Goal: Transaction & Acquisition: Purchase product/service

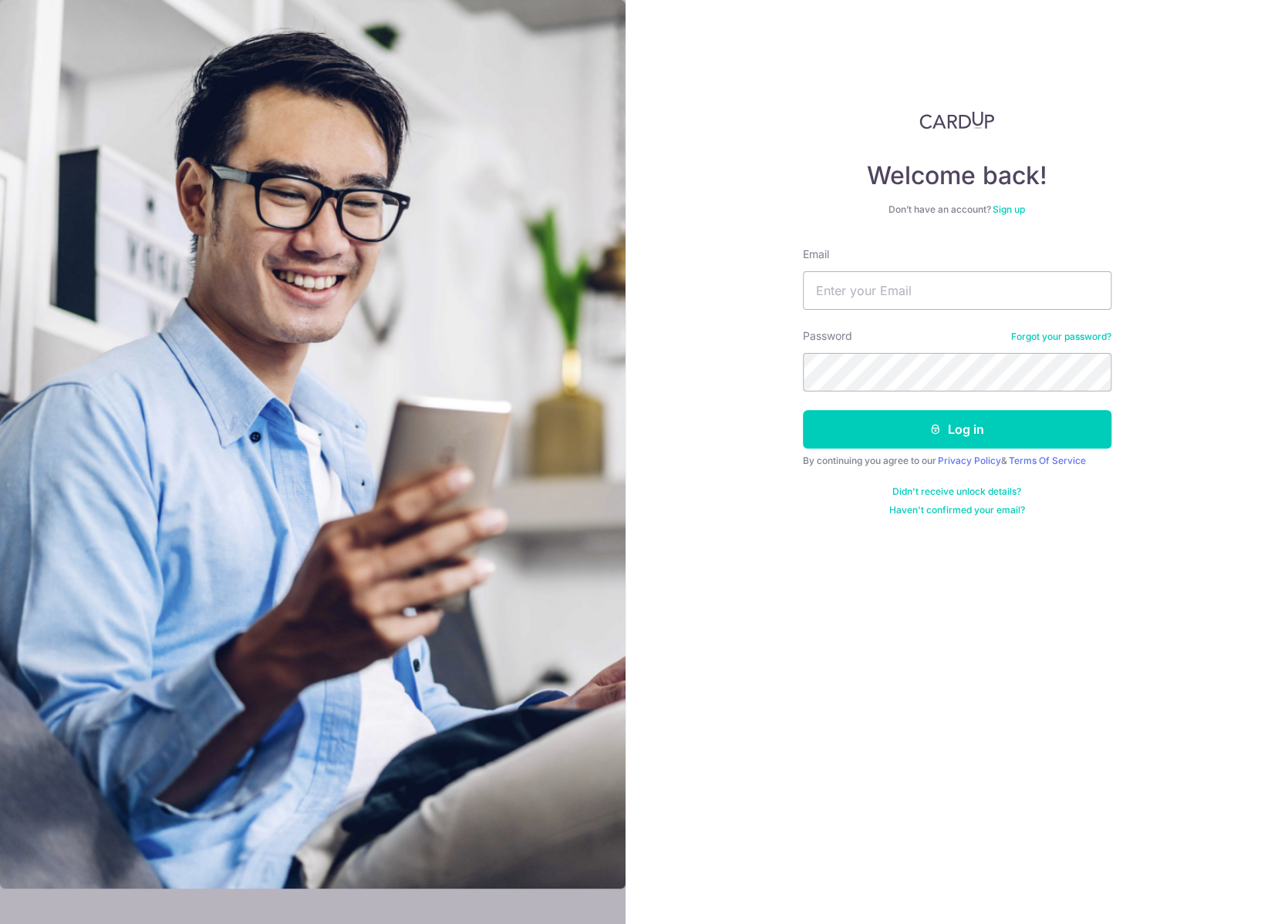
type input "[EMAIL_ADDRESS][DOMAIN_NAME]"
click at [877, 431] on button "Log in" at bounding box center [956, 429] width 308 height 39
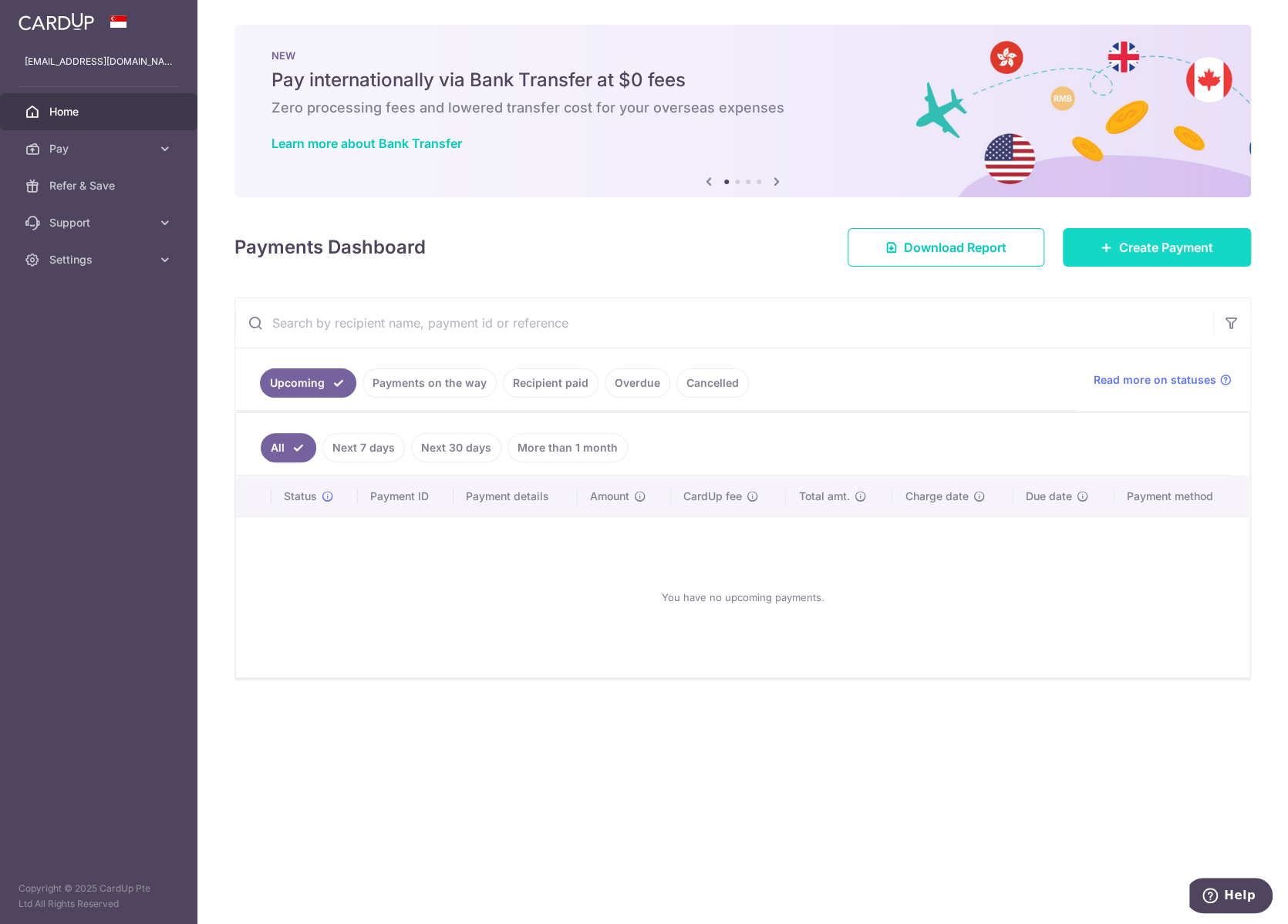
click at [1159, 252] on span "Create Payment" at bounding box center [1165, 247] width 94 height 19
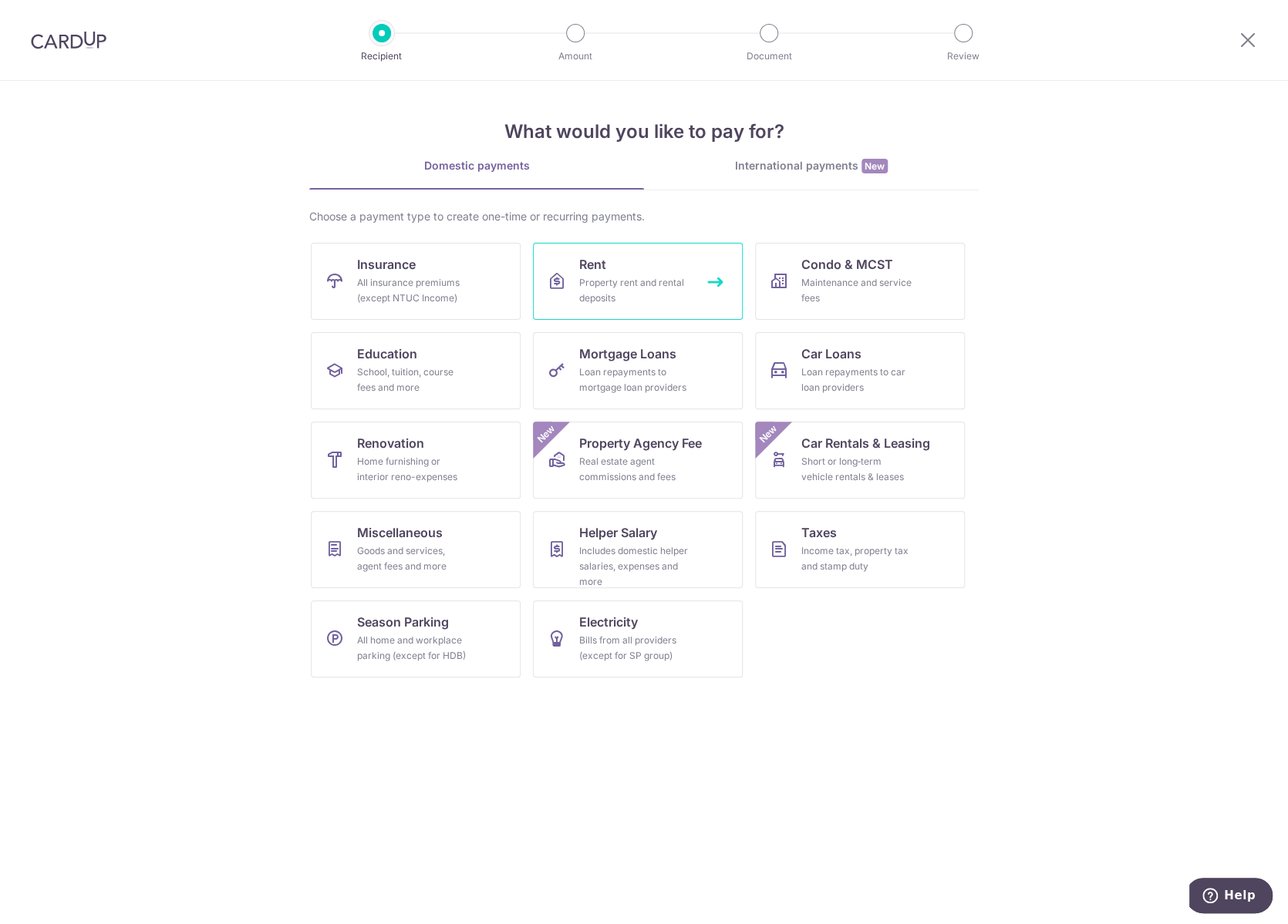
click at [663, 301] on div "Property rent and rental deposits" at bounding box center [635, 290] width 111 height 30
click at [723, 168] on div "International payments New" at bounding box center [810, 166] width 334 height 16
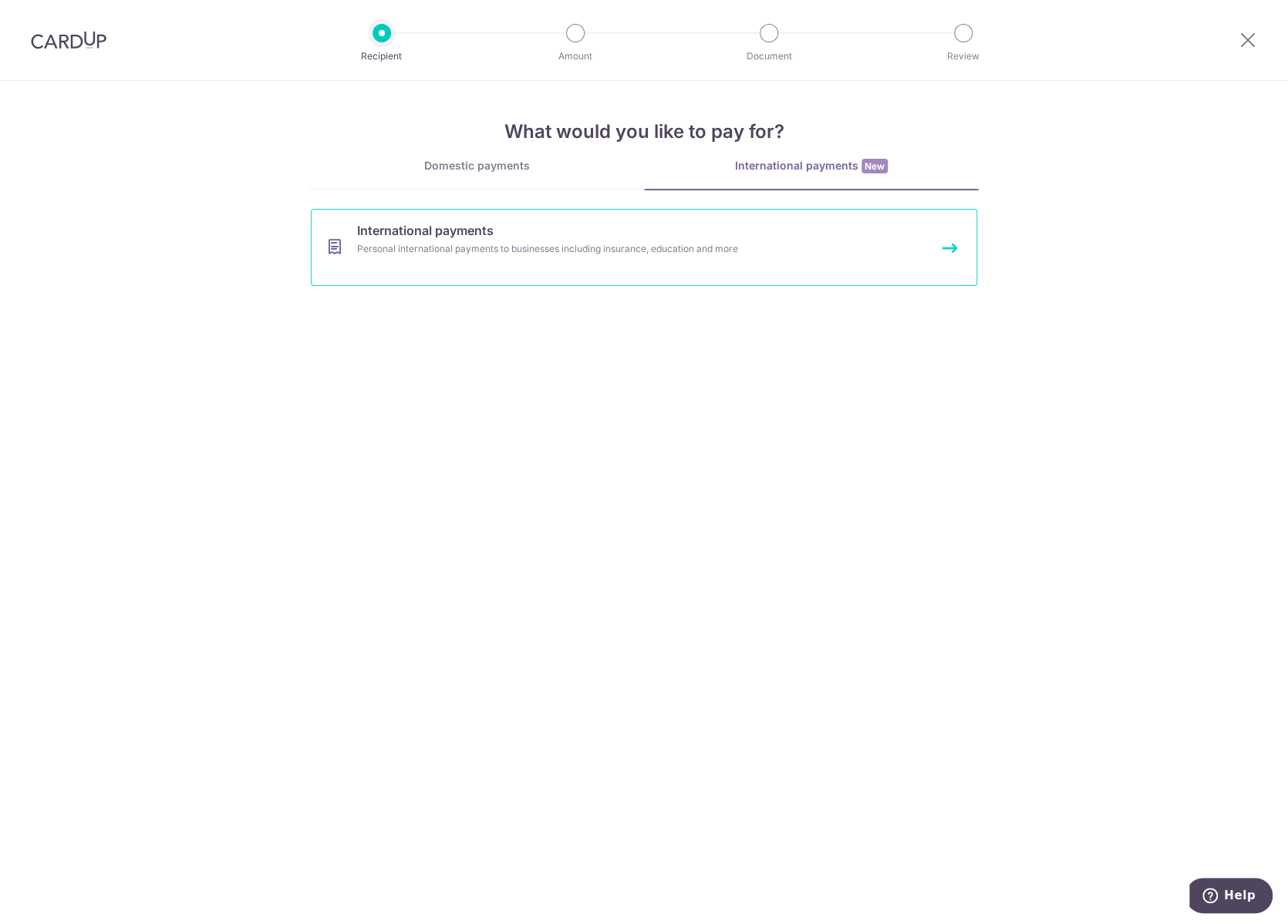
click at [679, 273] on link "International payments Personal international payments to businesses including …" at bounding box center [644, 247] width 666 height 77
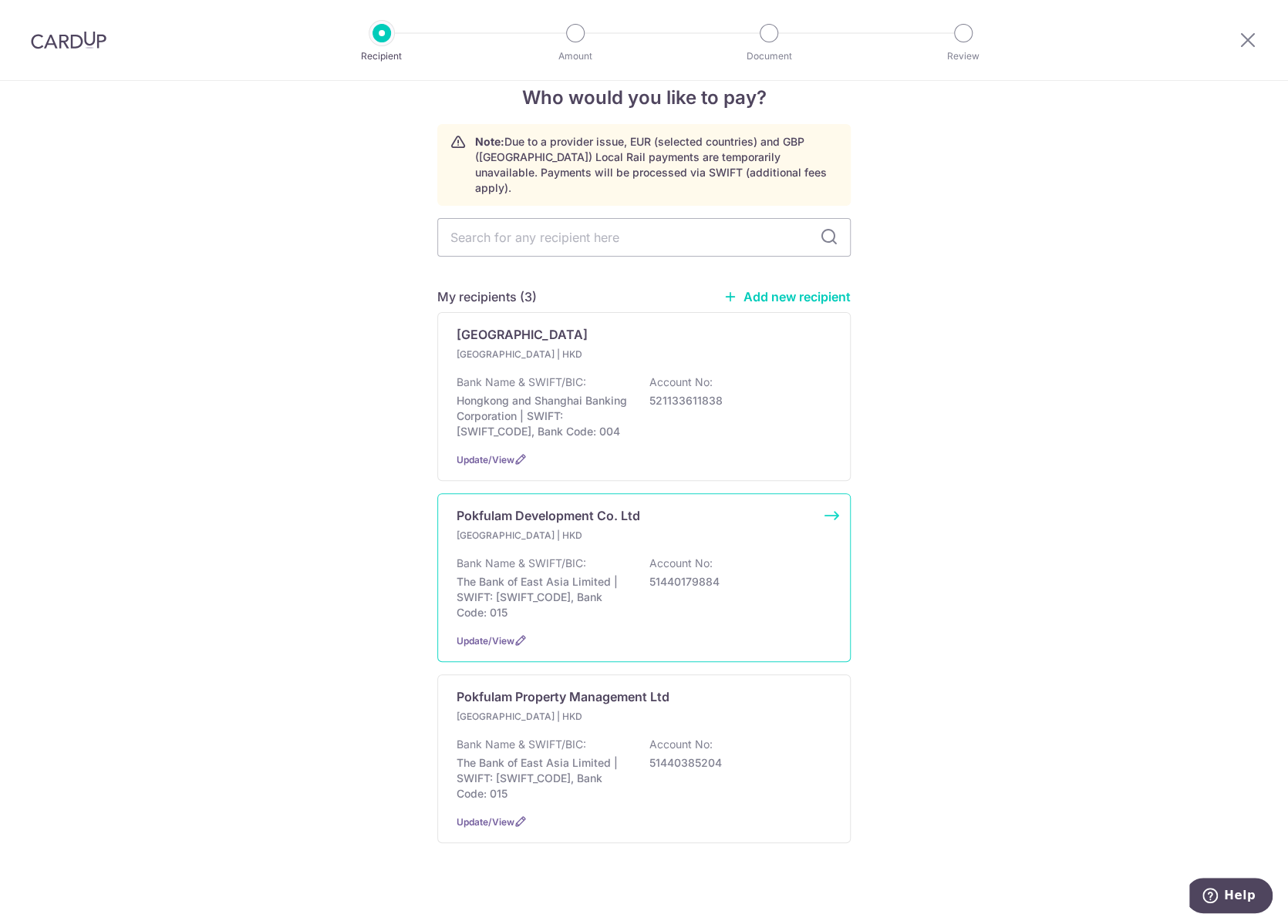
scroll to position [41, 0]
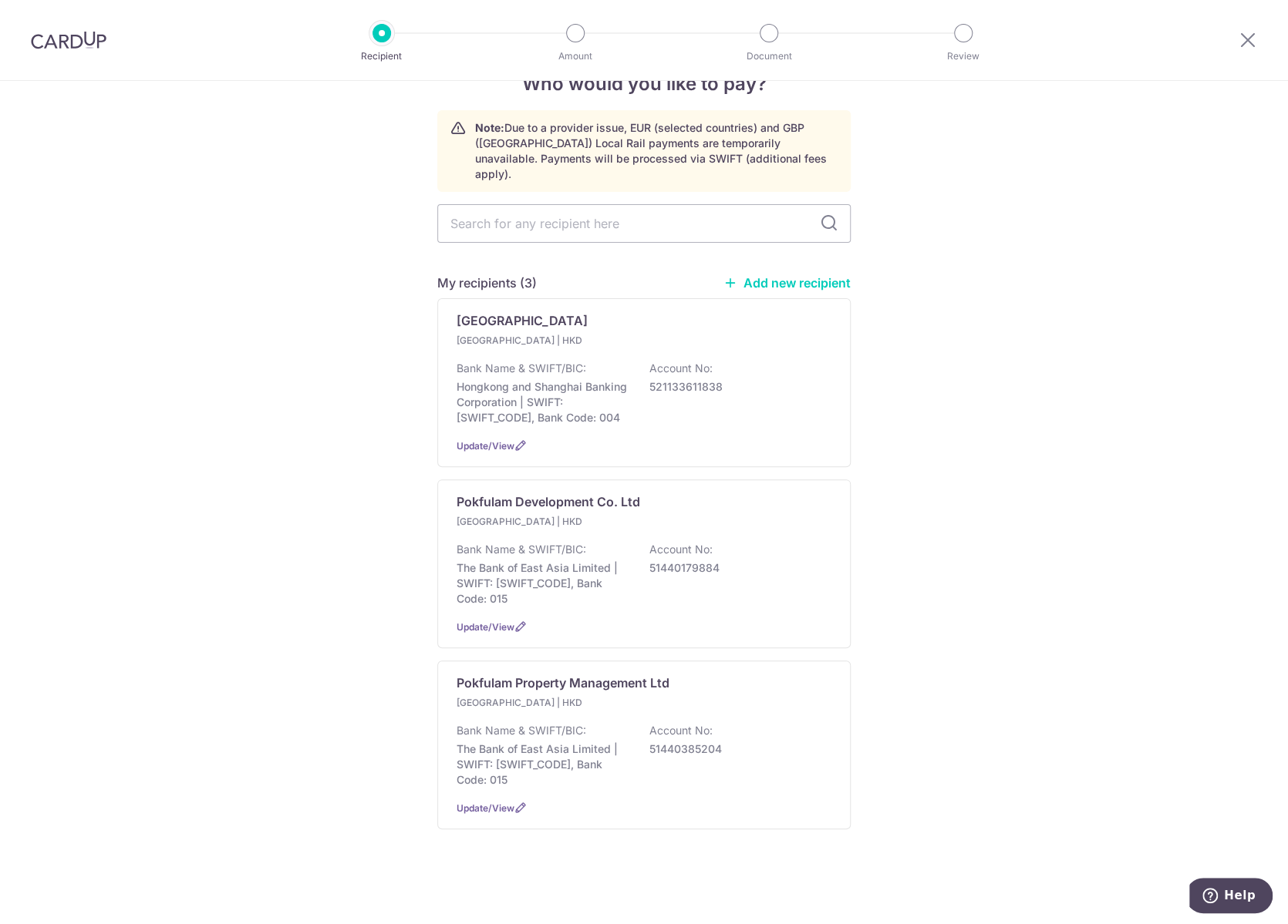
click at [361, 305] on div "Who would you like to pay? Note: Due to a provider issue, EUR (selected countri…" at bounding box center [644, 483] width 1288 height 887
click at [380, 264] on div "Who would you like to pay? Note: Due to a provider issue, EUR (selected countri…" at bounding box center [644, 483] width 1288 height 887
click at [1030, 394] on div "Who would you like to pay? Note: Due to a provider issue, EUR (selected countri…" at bounding box center [644, 483] width 1288 height 887
click at [549, 521] on p "Hong Kong | HKD" at bounding box center [547, 522] width 182 height 15
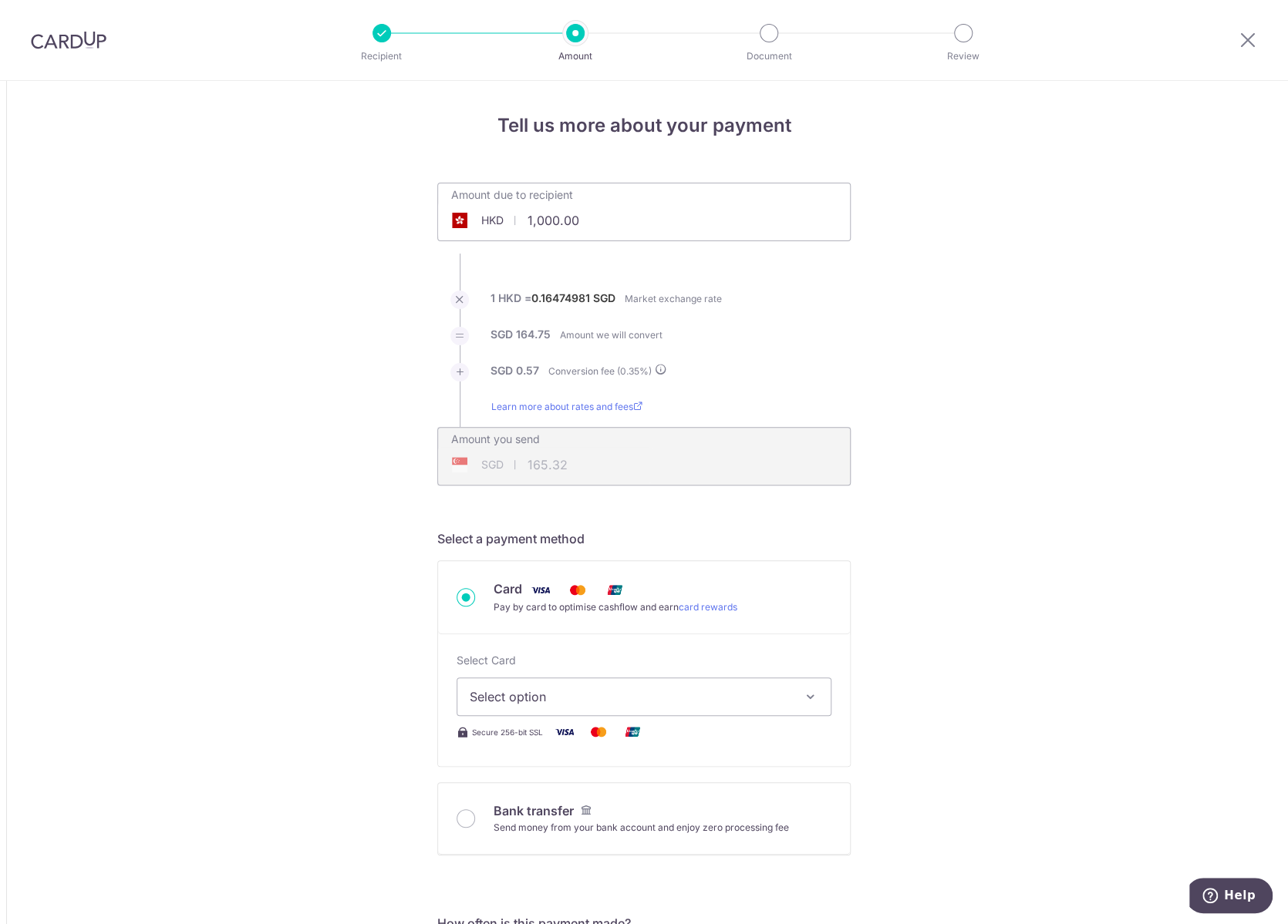
click at [539, 223] on input "1,000.00" at bounding box center [558, 220] width 238 height 36
type input "78,000.00"
type input "12,895.36"
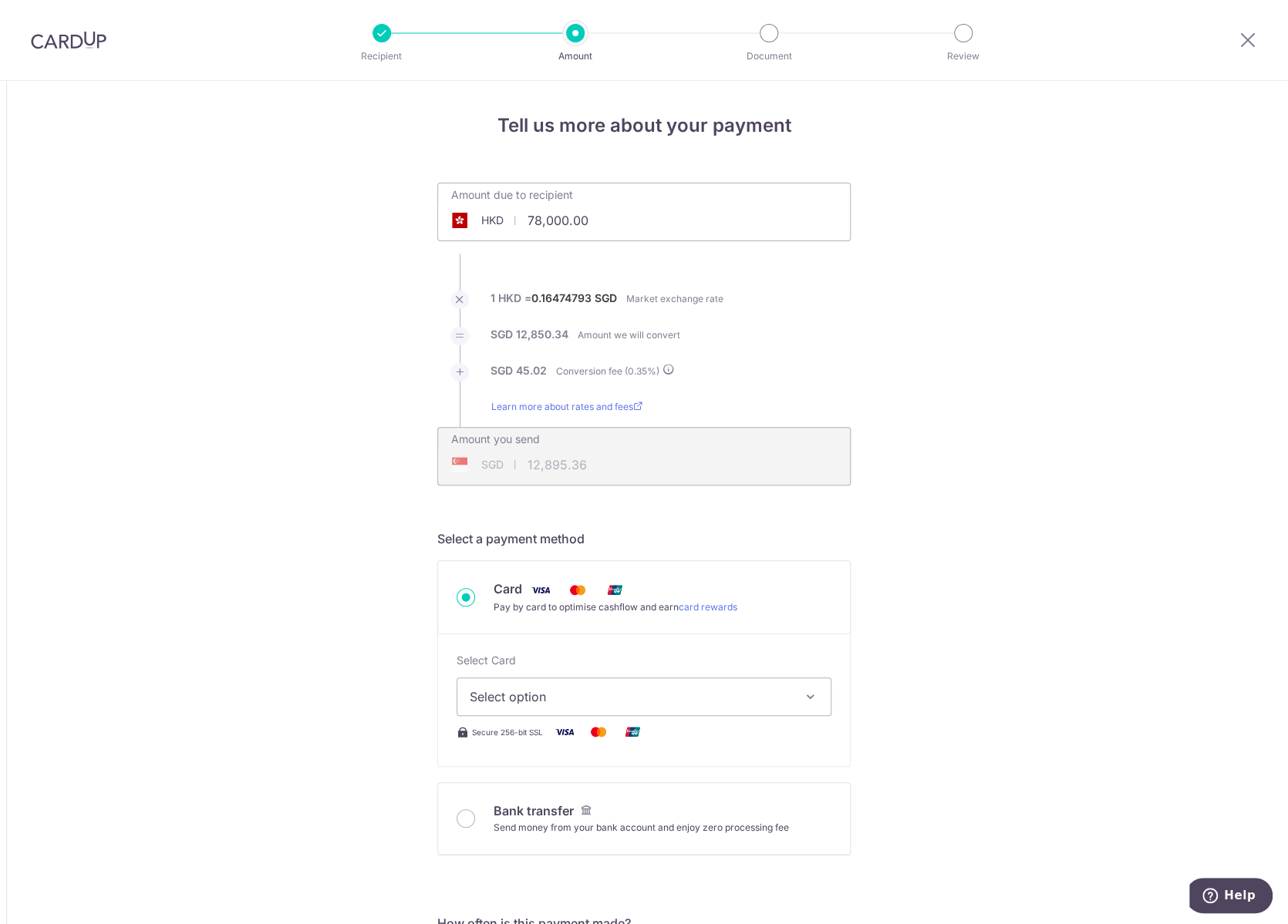
click at [481, 700] on span "Select option" at bounding box center [630, 696] width 321 height 19
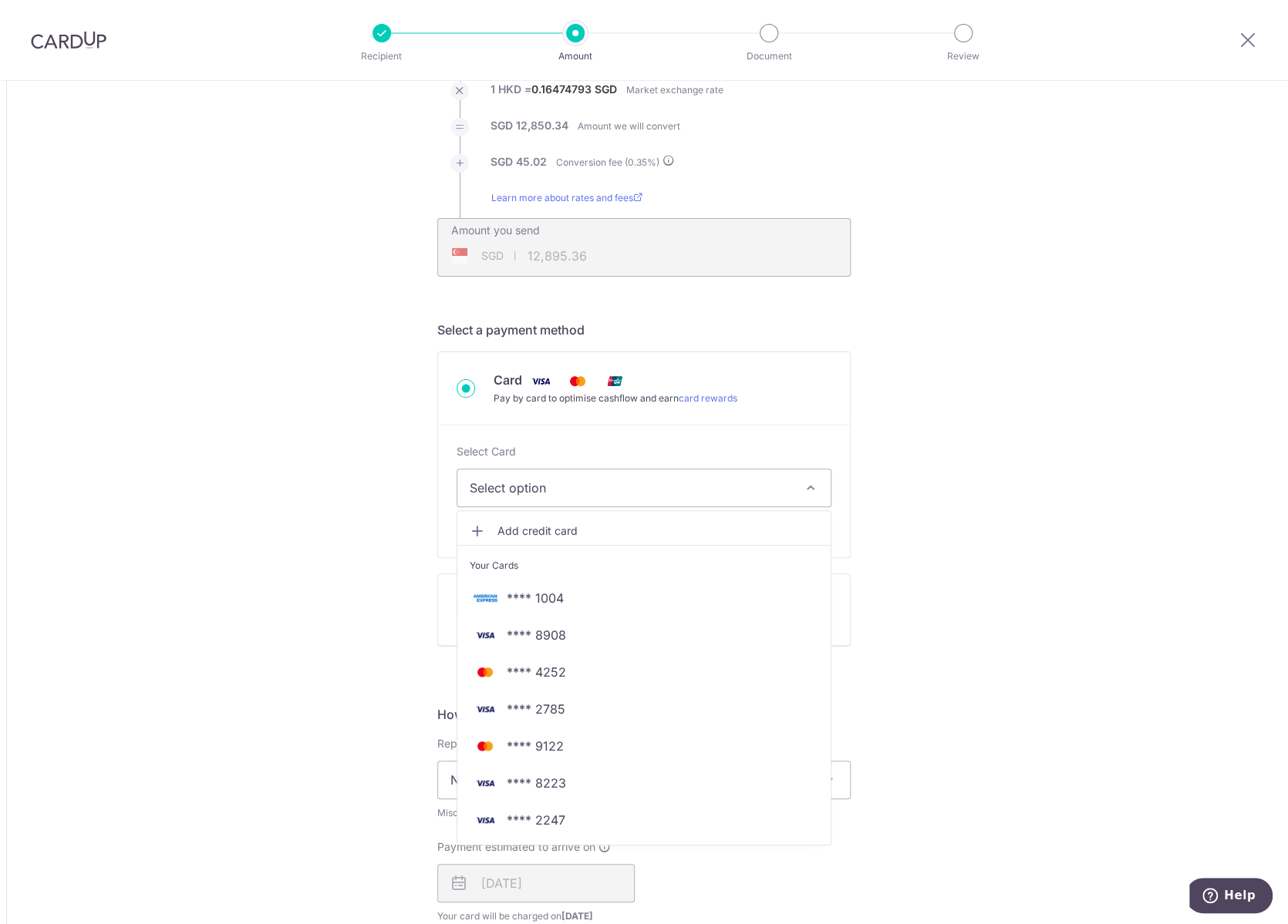
scroll to position [231, 0]
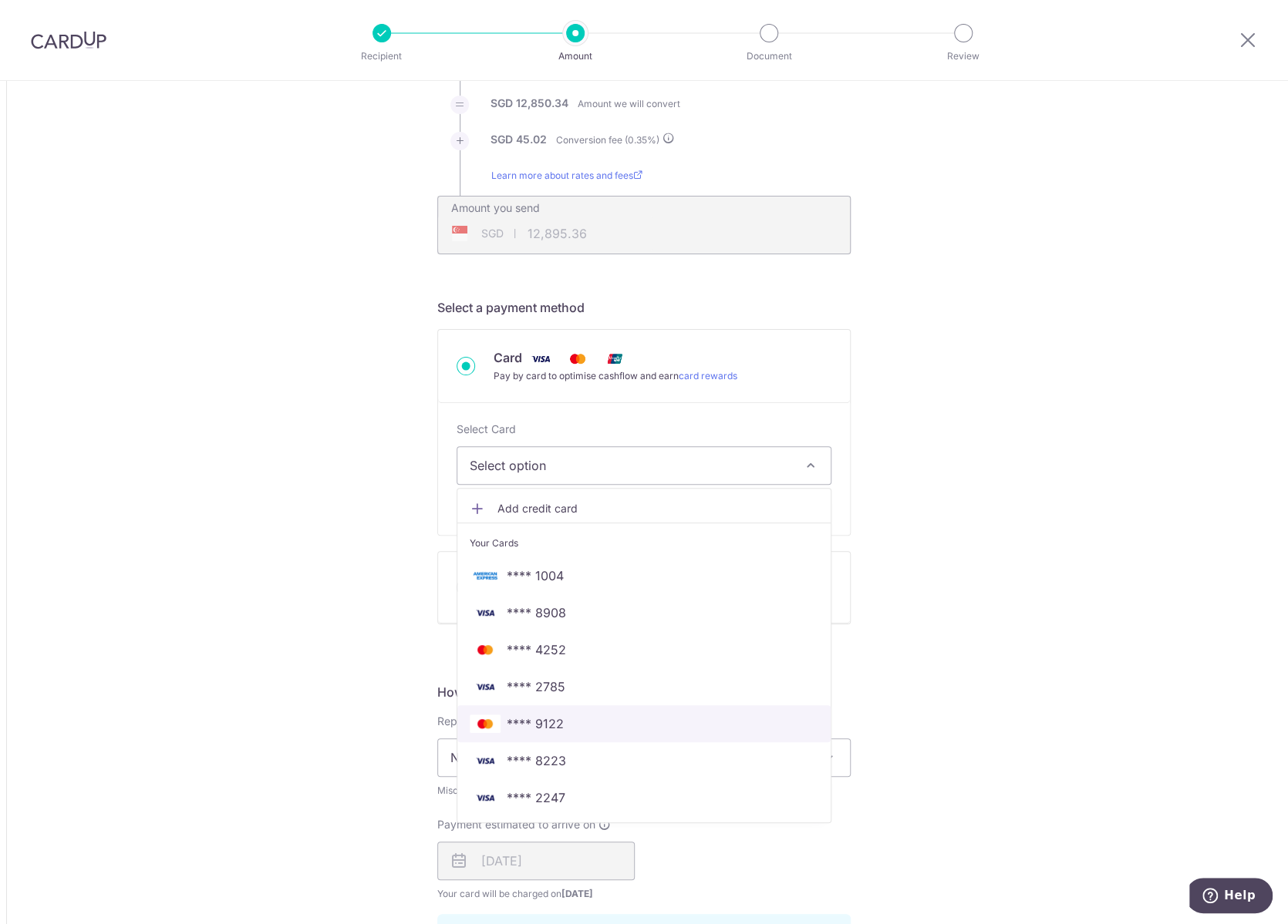
click at [480, 736] on link "**** 9122" at bounding box center [644, 723] width 373 height 37
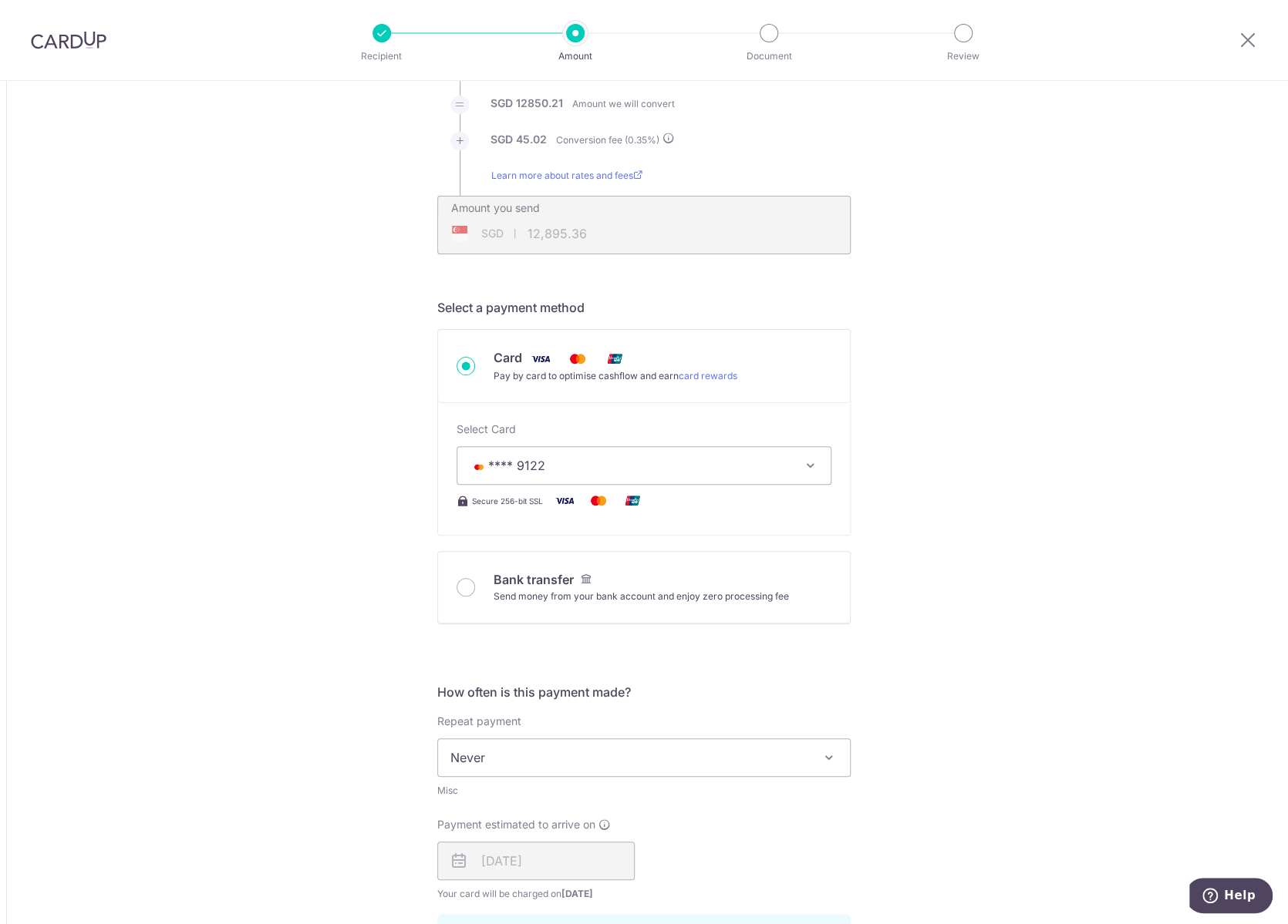
type input "78,000.00"
type input "12,895.23"
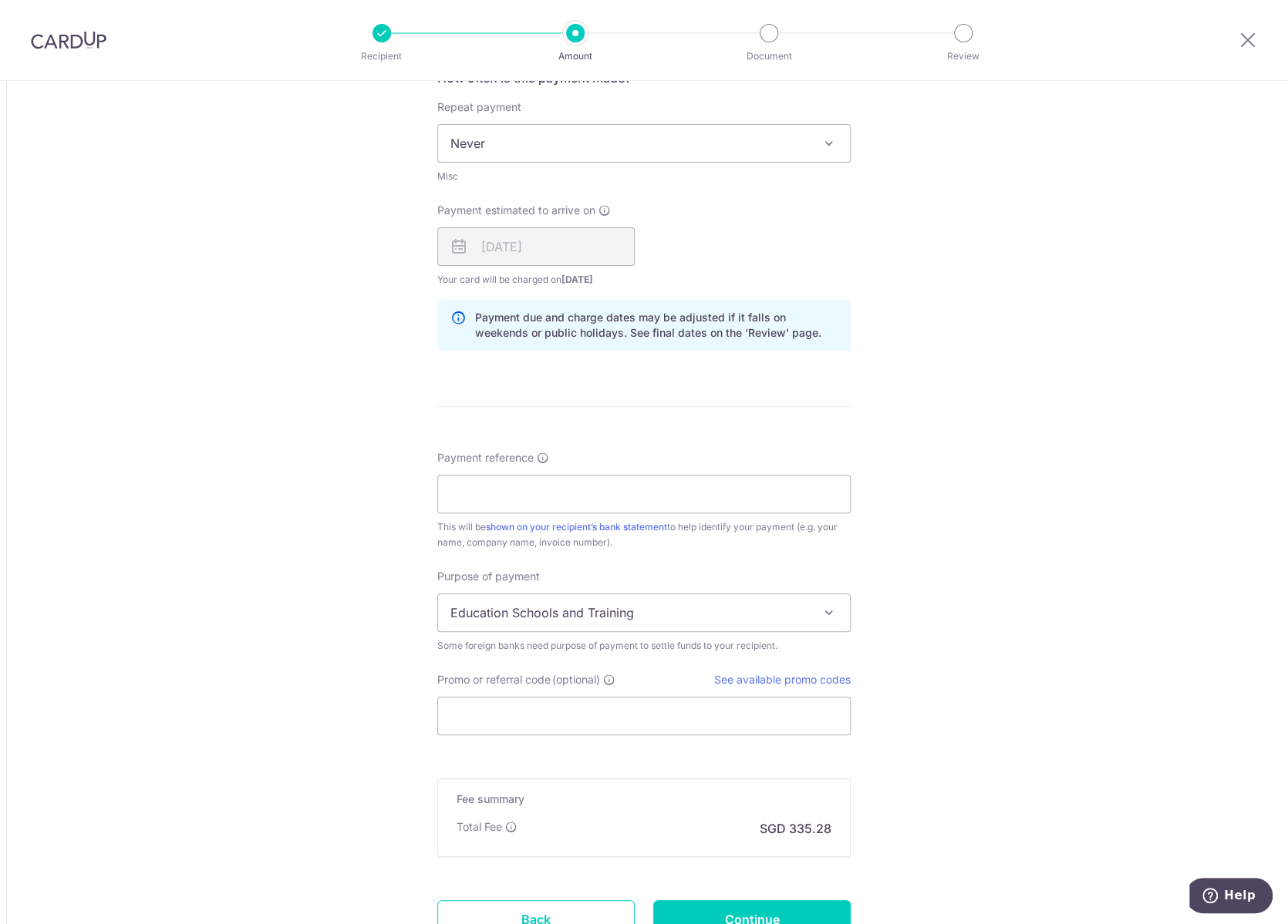
scroll to position [848, 0]
click at [490, 500] on input "Payment reference" at bounding box center [644, 491] width 413 height 39
type input "SV D06 Ahn Lytton"
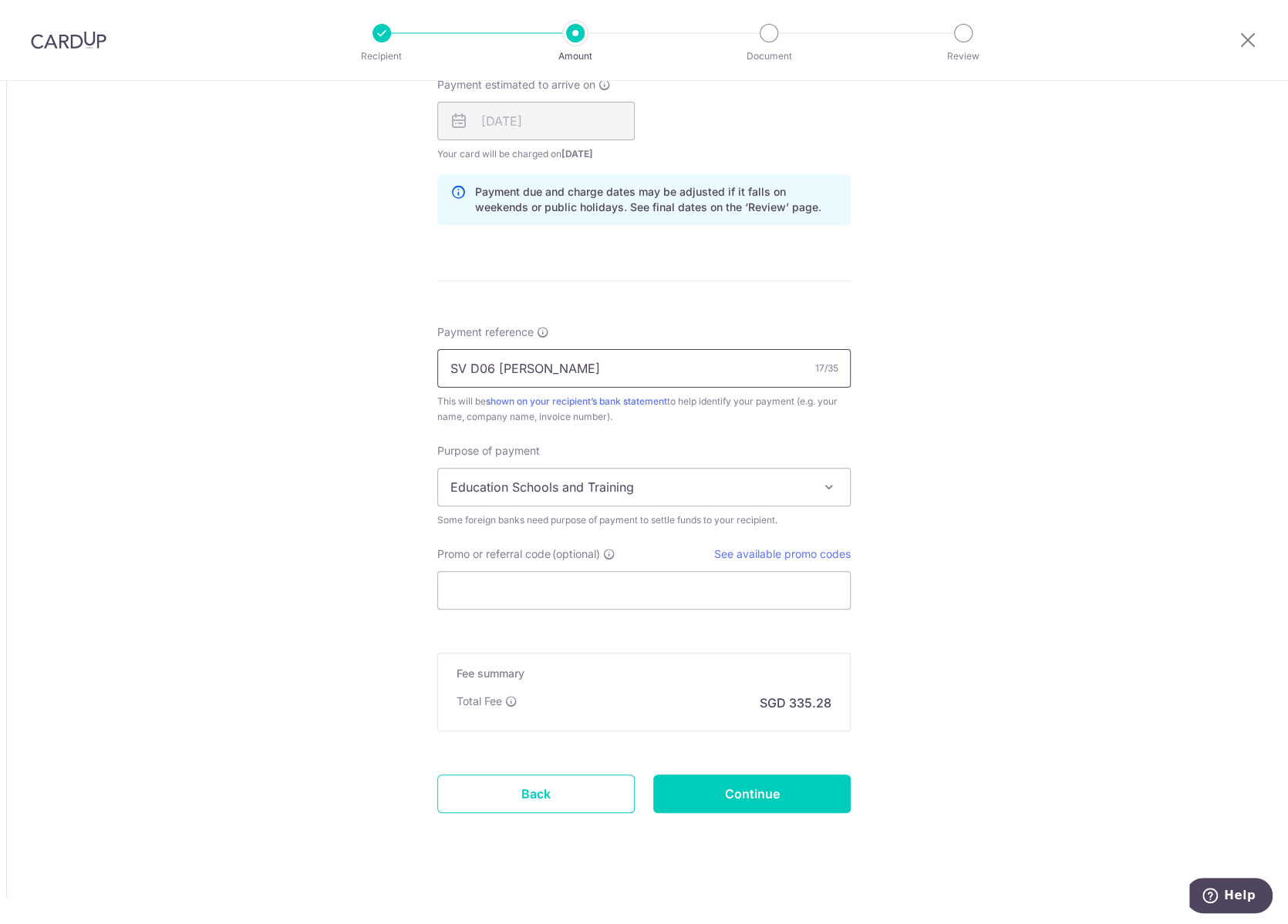
scroll to position [973, 0]
click at [576, 471] on span "Education Schools and Training" at bounding box center [644, 485] width 411 height 37
select select "Other Services"
click at [774, 549] on link "See available promo codes" at bounding box center [782, 552] width 136 height 13
click at [571, 580] on input "Promo or referral code (optional)" at bounding box center [644, 589] width 413 height 39
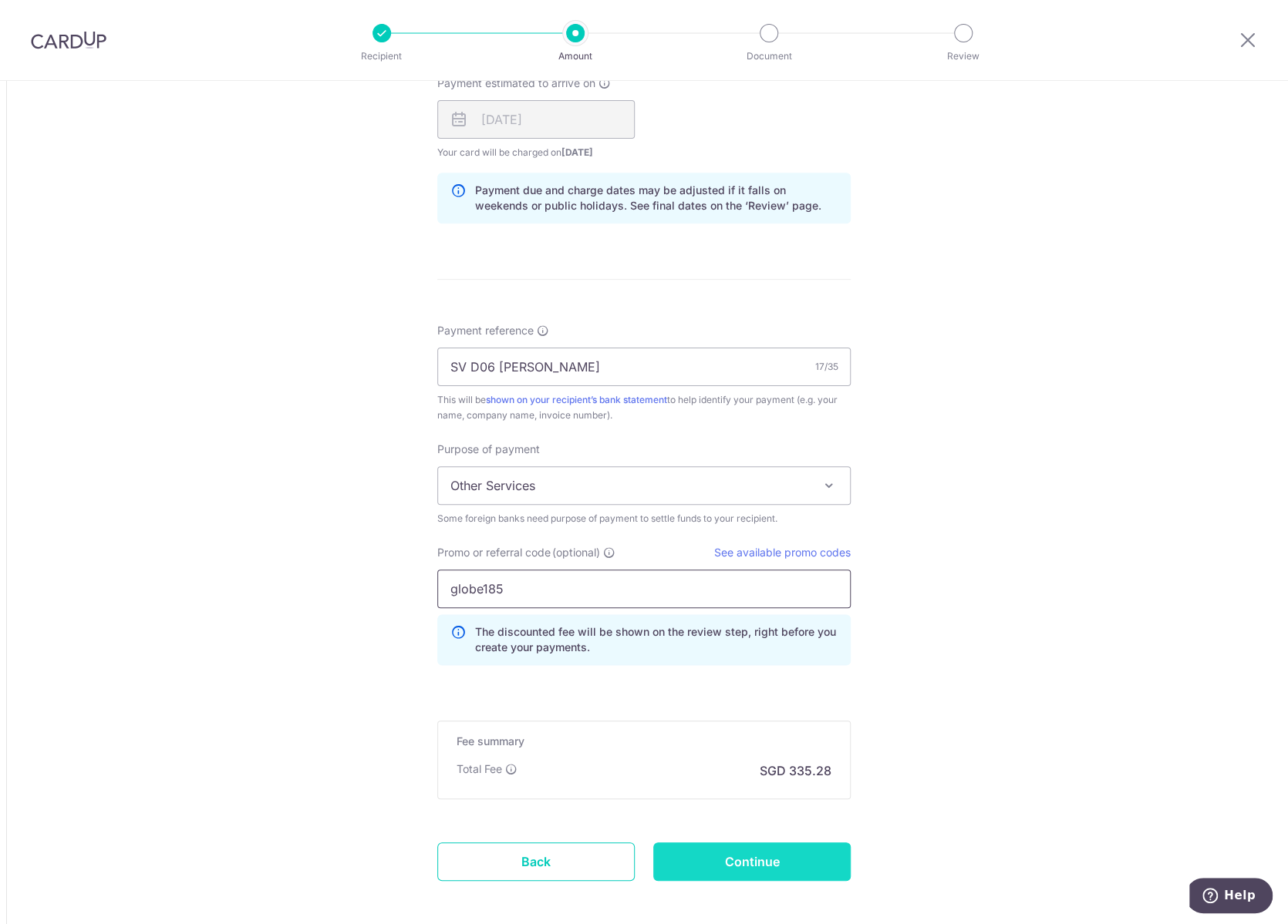
type input "globe185"
click at [660, 858] on input "Continue" at bounding box center [752, 861] width 197 height 39
type input "Create Schedule"
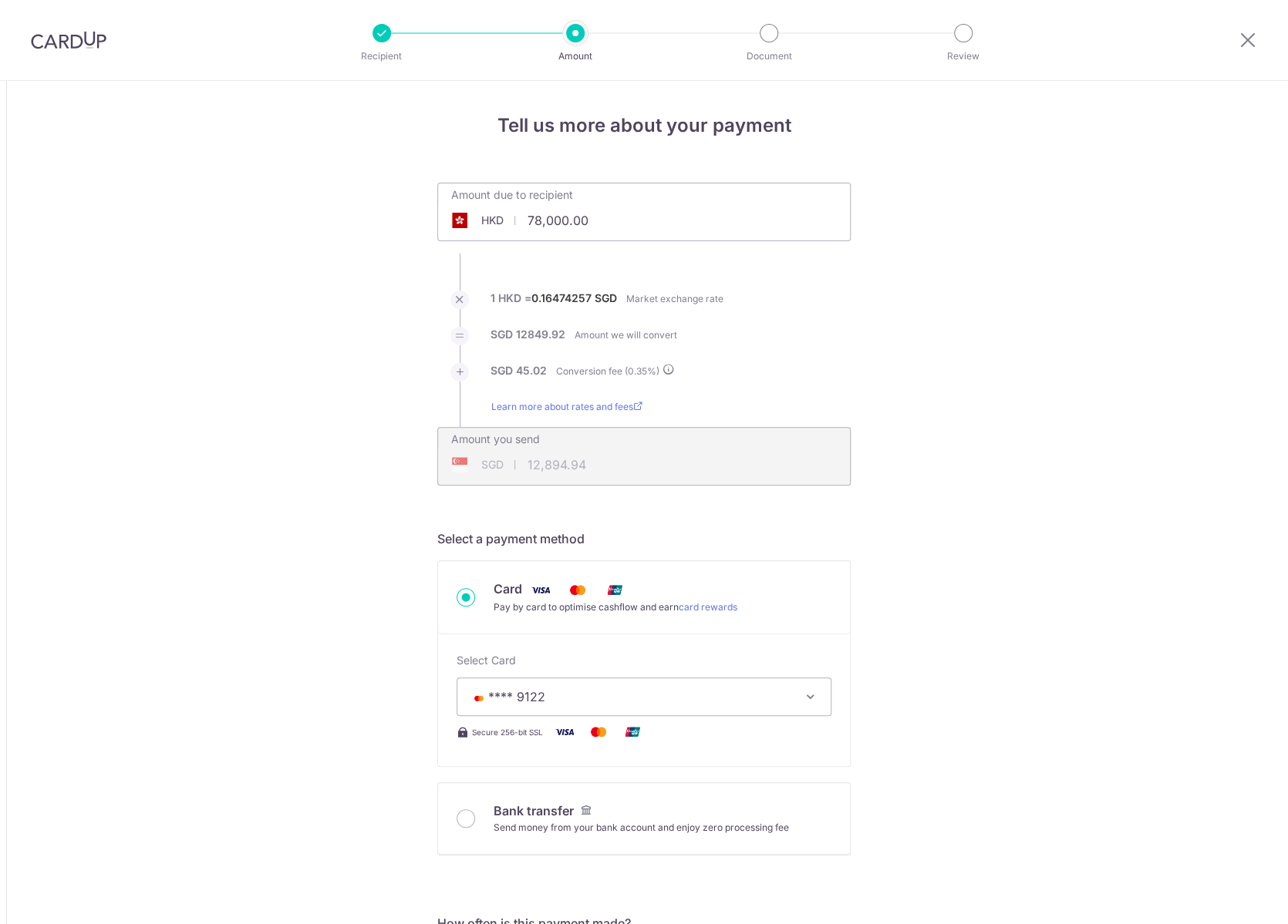
scroll to position [1064, 0]
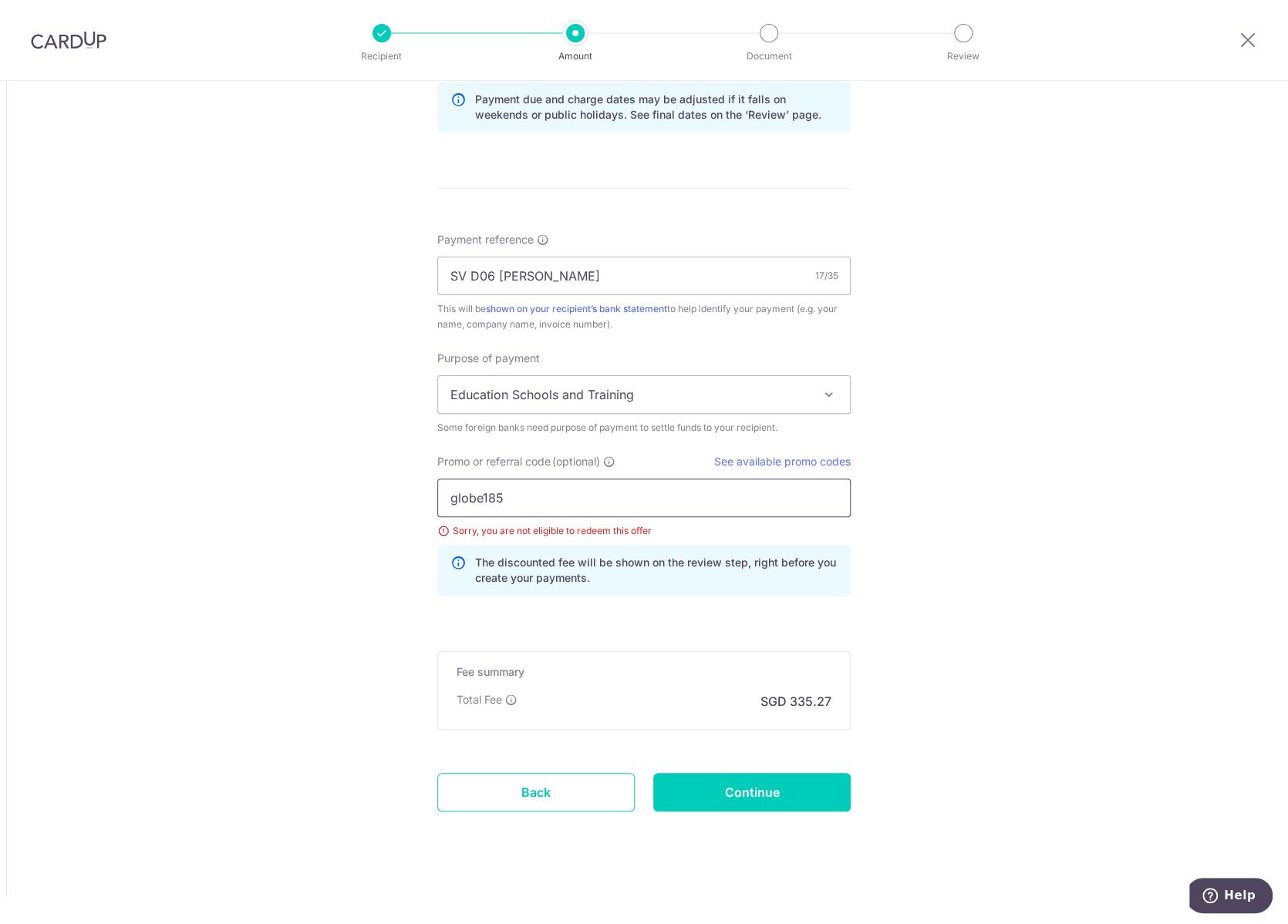
click at [481, 500] on input "globe185" at bounding box center [644, 497] width 413 height 39
type input "GLOBE185"
click at [687, 773] on input "Continue" at bounding box center [752, 792] width 197 height 39
type input "Update Schedule"
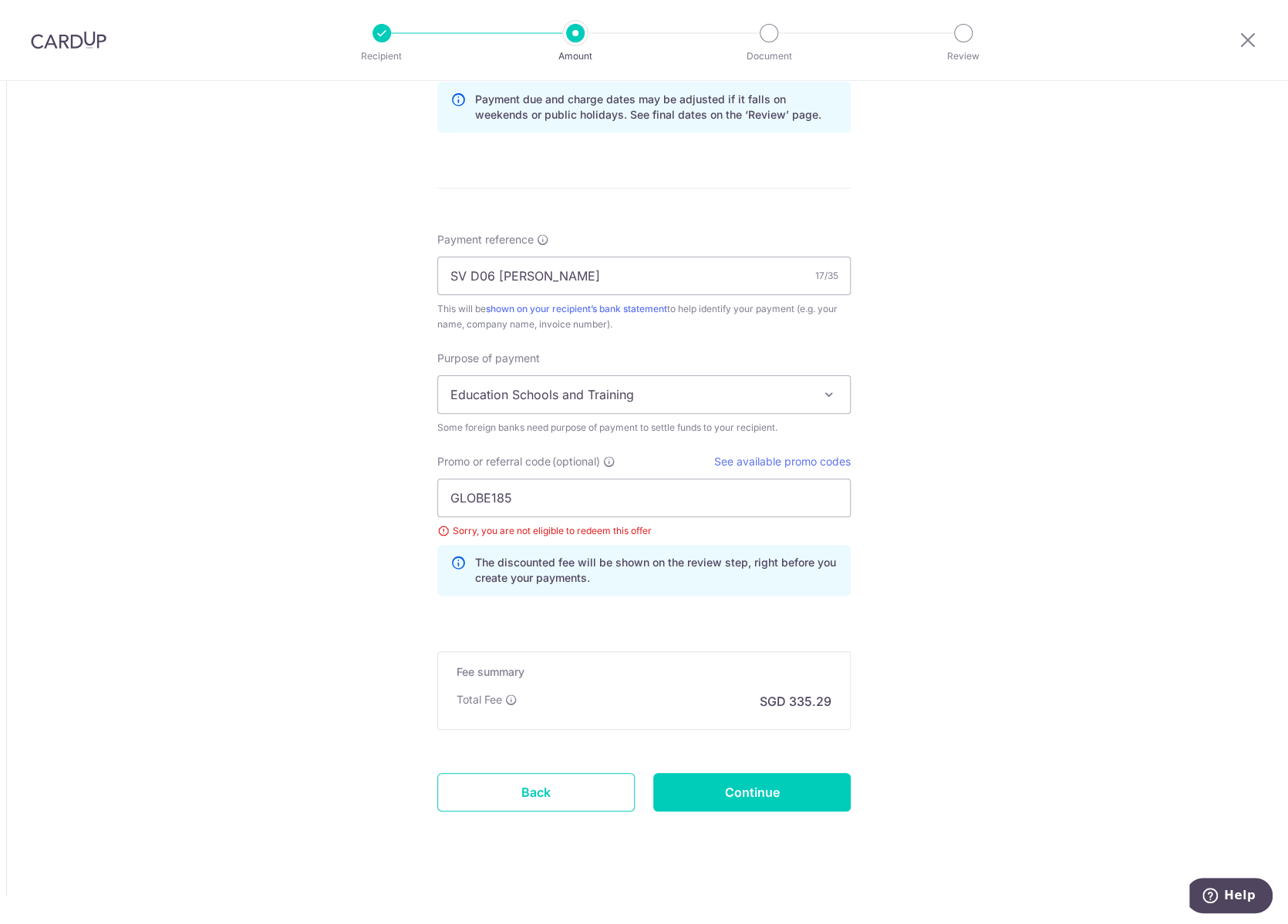
click at [546, 507] on input "GLOBE185" at bounding box center [644, 497] width 413 height 39
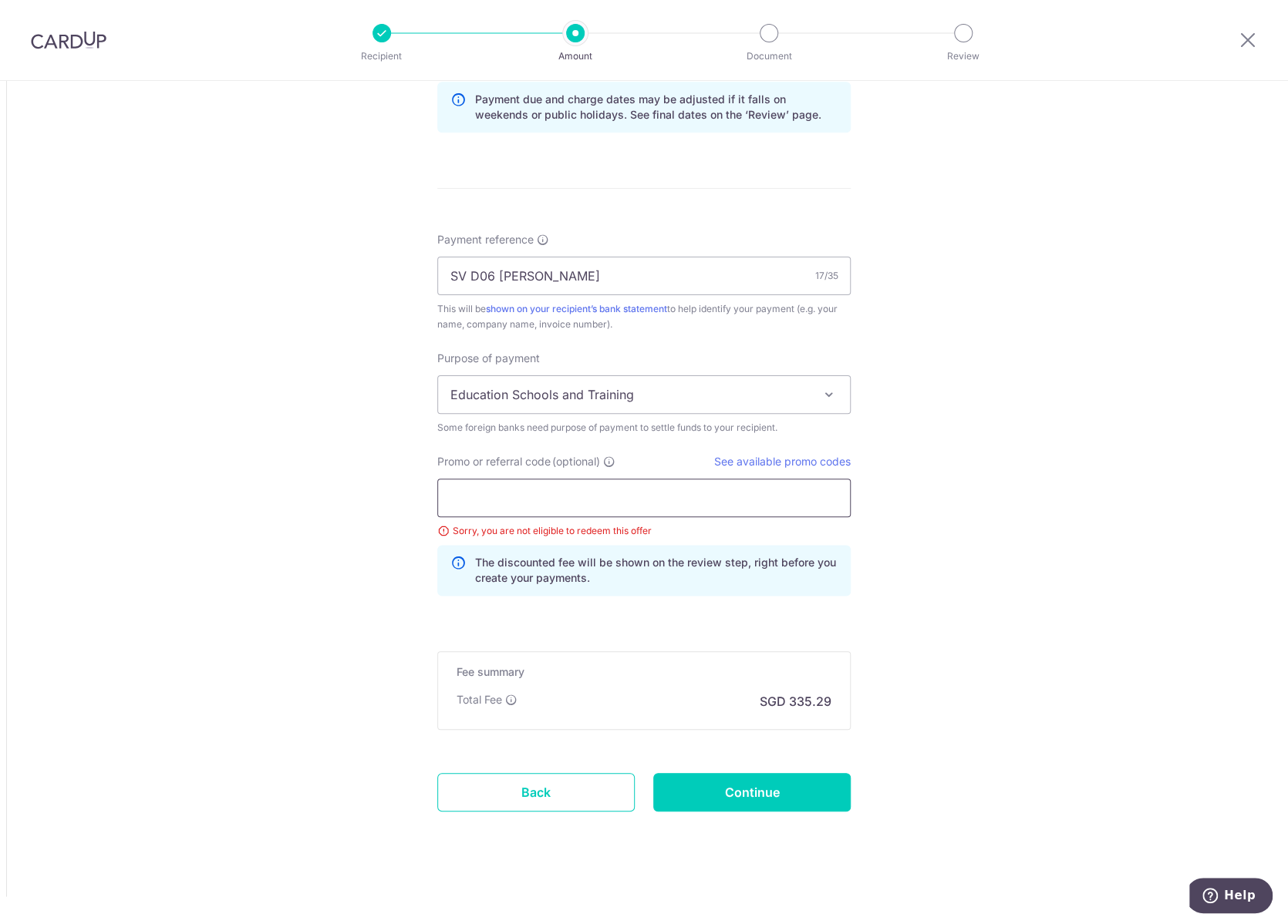
scroll to position [995, 0]
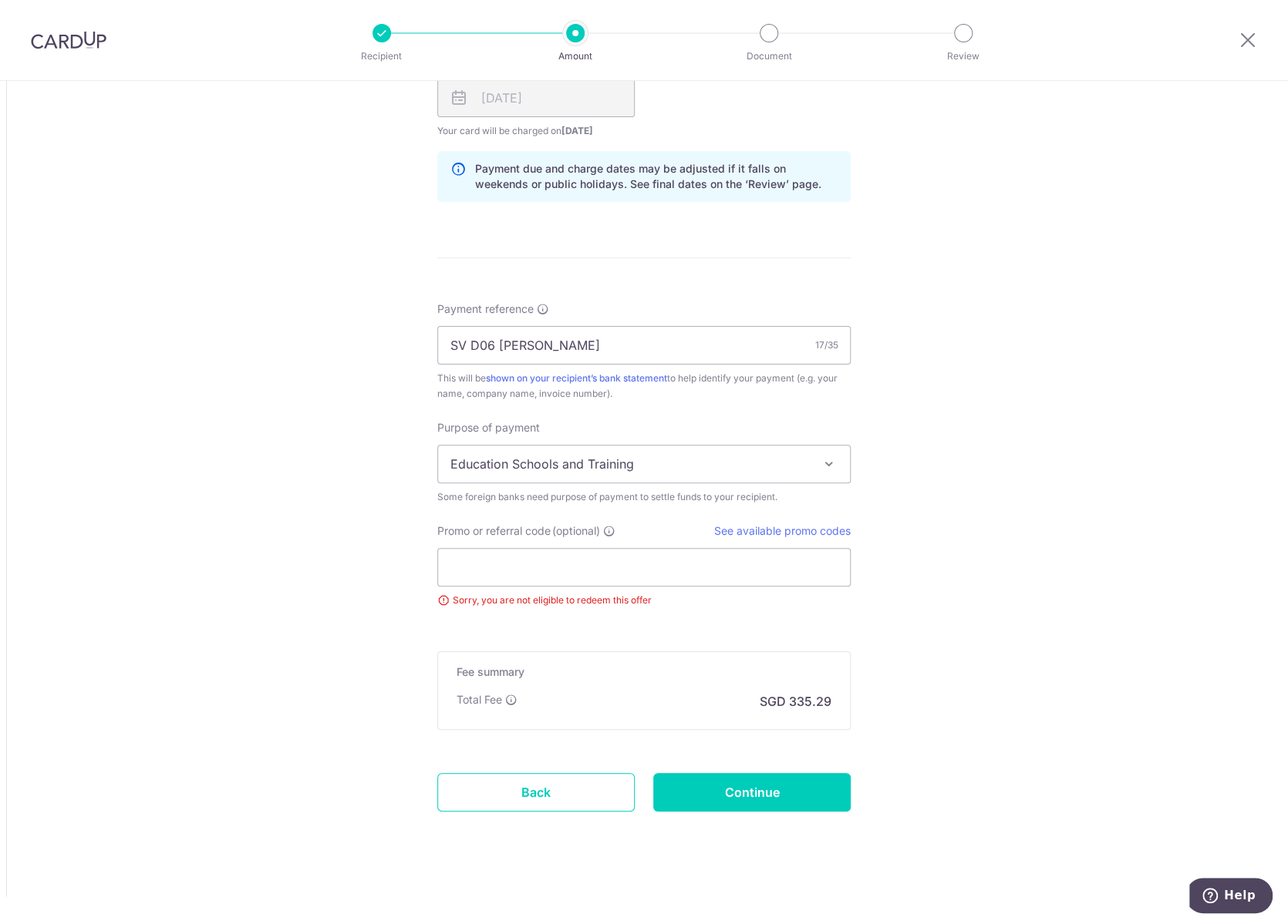
click at [546, 739] on form "Amount due to recipient HKD 78,000.00 78000 1 HKD = 0.16475158 SGD Market excha…" at bounding box center [644, 22] width 413 height 1667
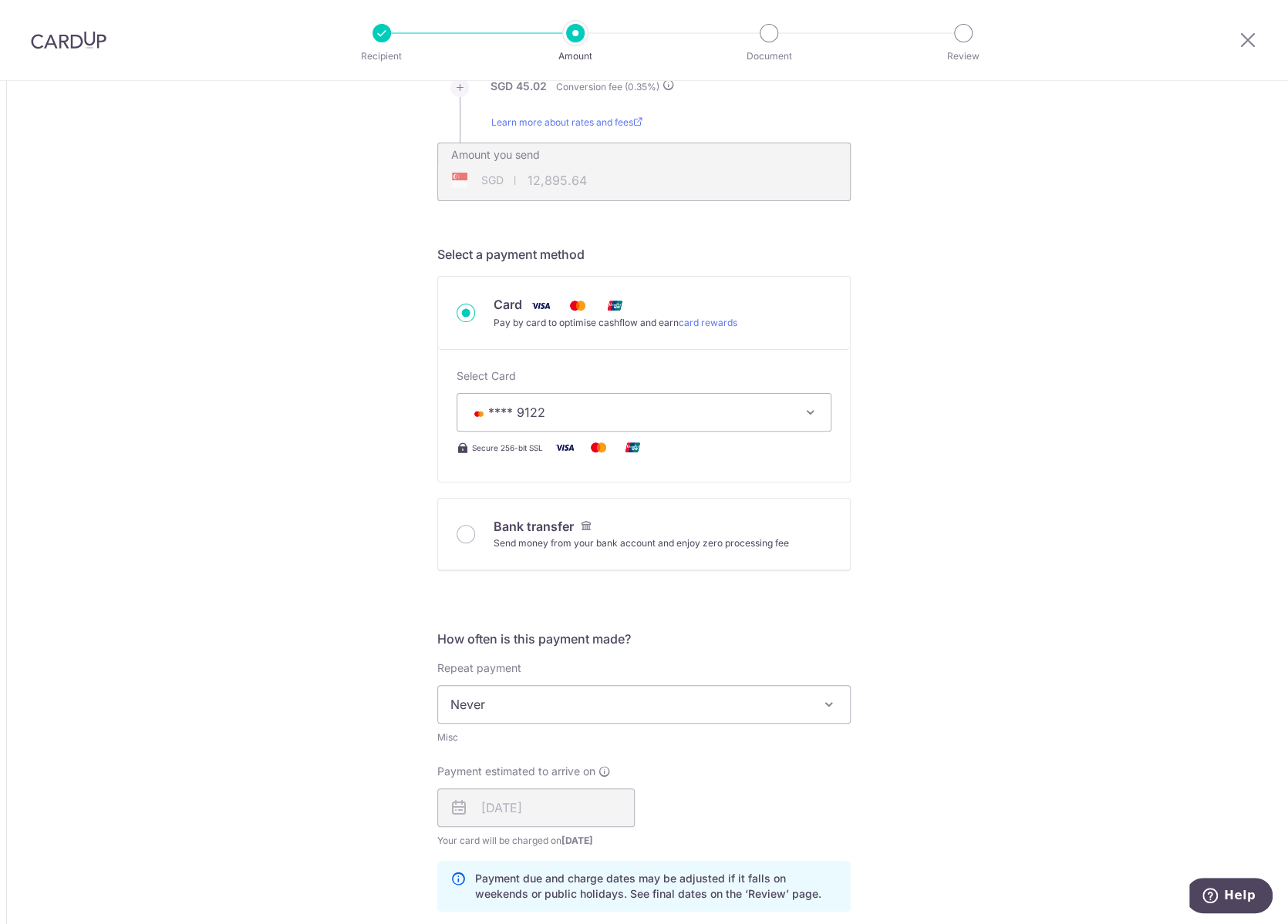
scroll to position [0, 0]
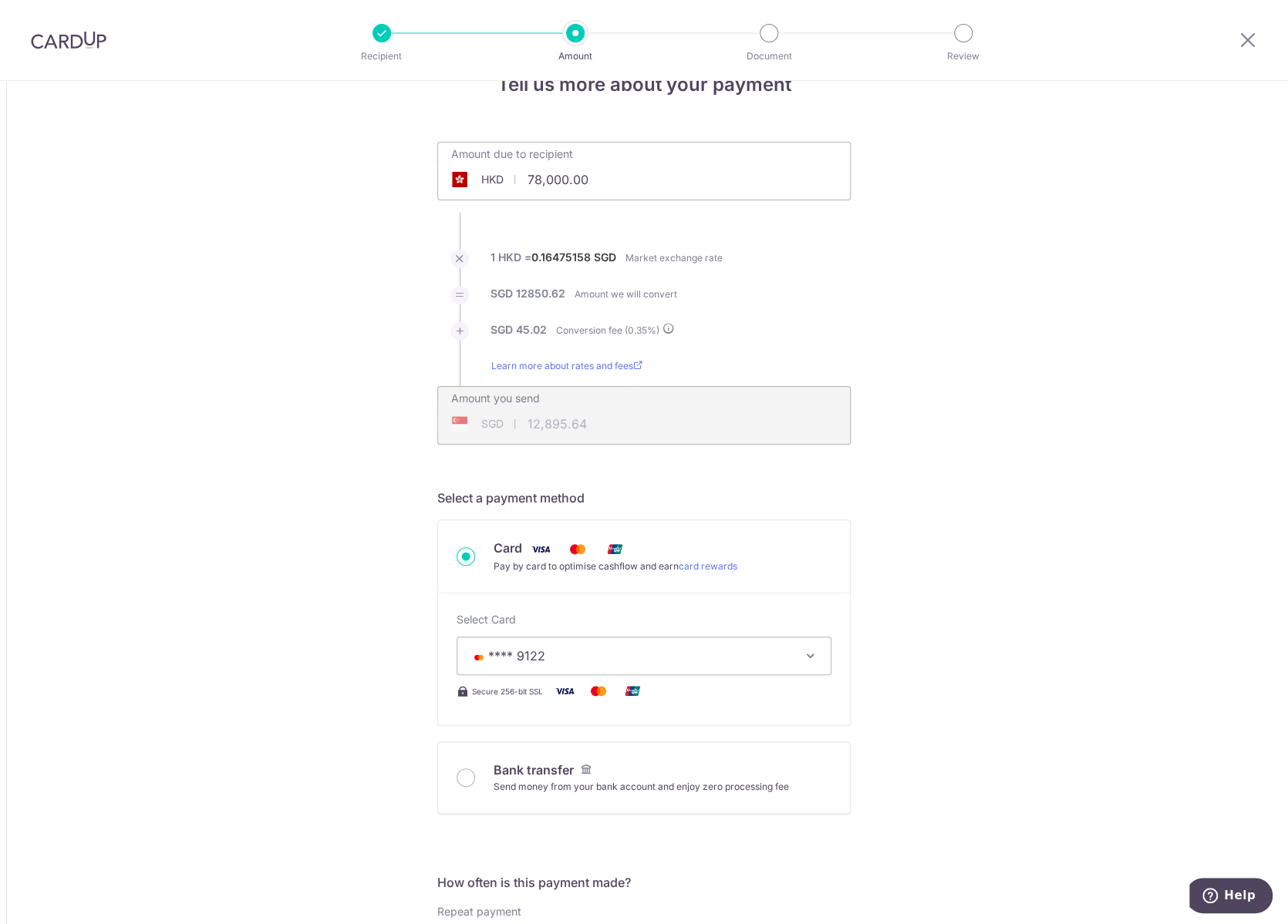
scroll to position [77, 0]
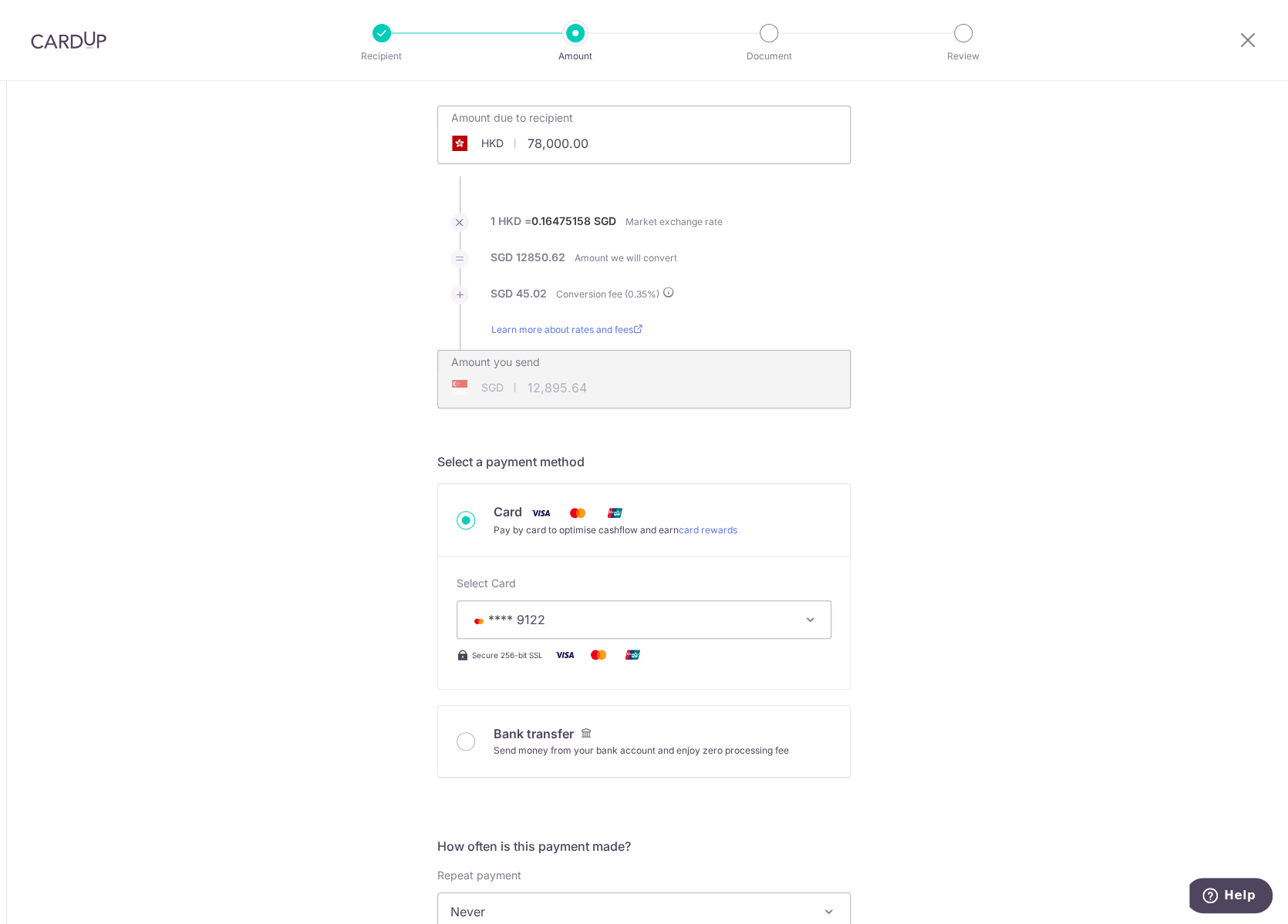
click at [145, 275] on div "Tell us more about your payment Amount due to recipient HKD 78,000.00 78000 1 H…" at bounding box center [644, 924] width 1288 height 1841
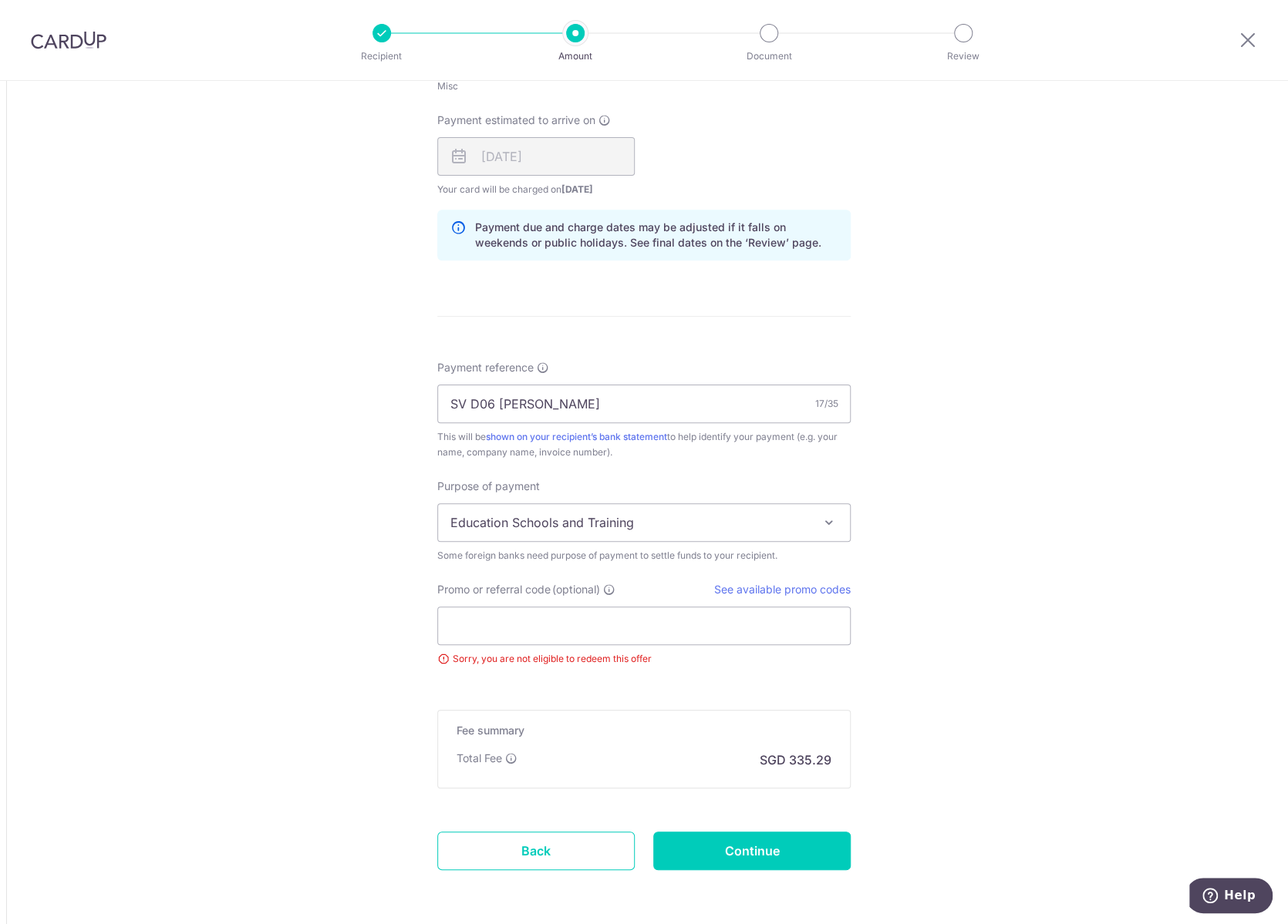
scroll to position [995, 0]
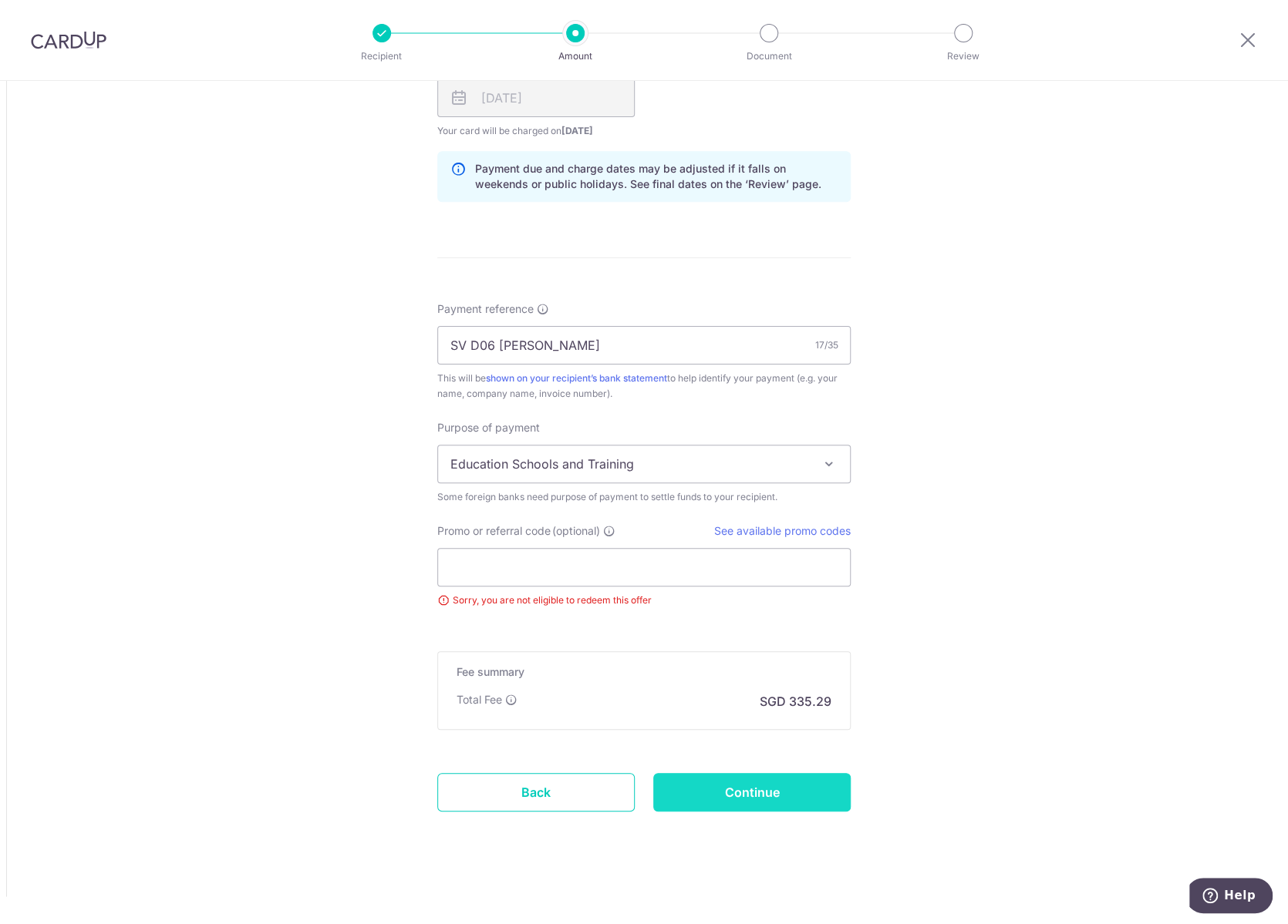
click at [770, 794] on input "Continue" at bounding box center [752, 792] width 197 height 39
type input "Update Schedule"
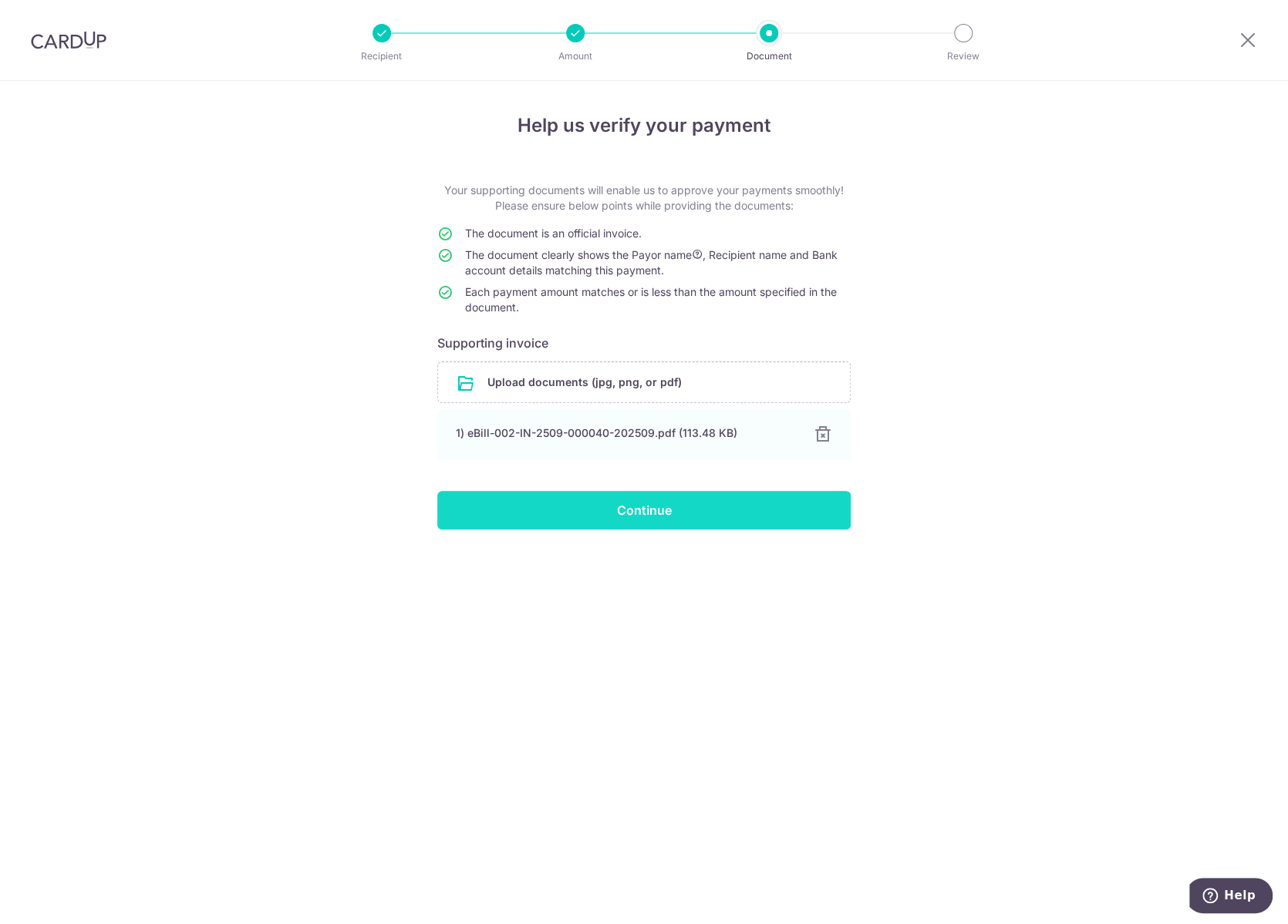
click at [558, 514] on input "Continue" at bounding box center [644, 510] width 413 height 39
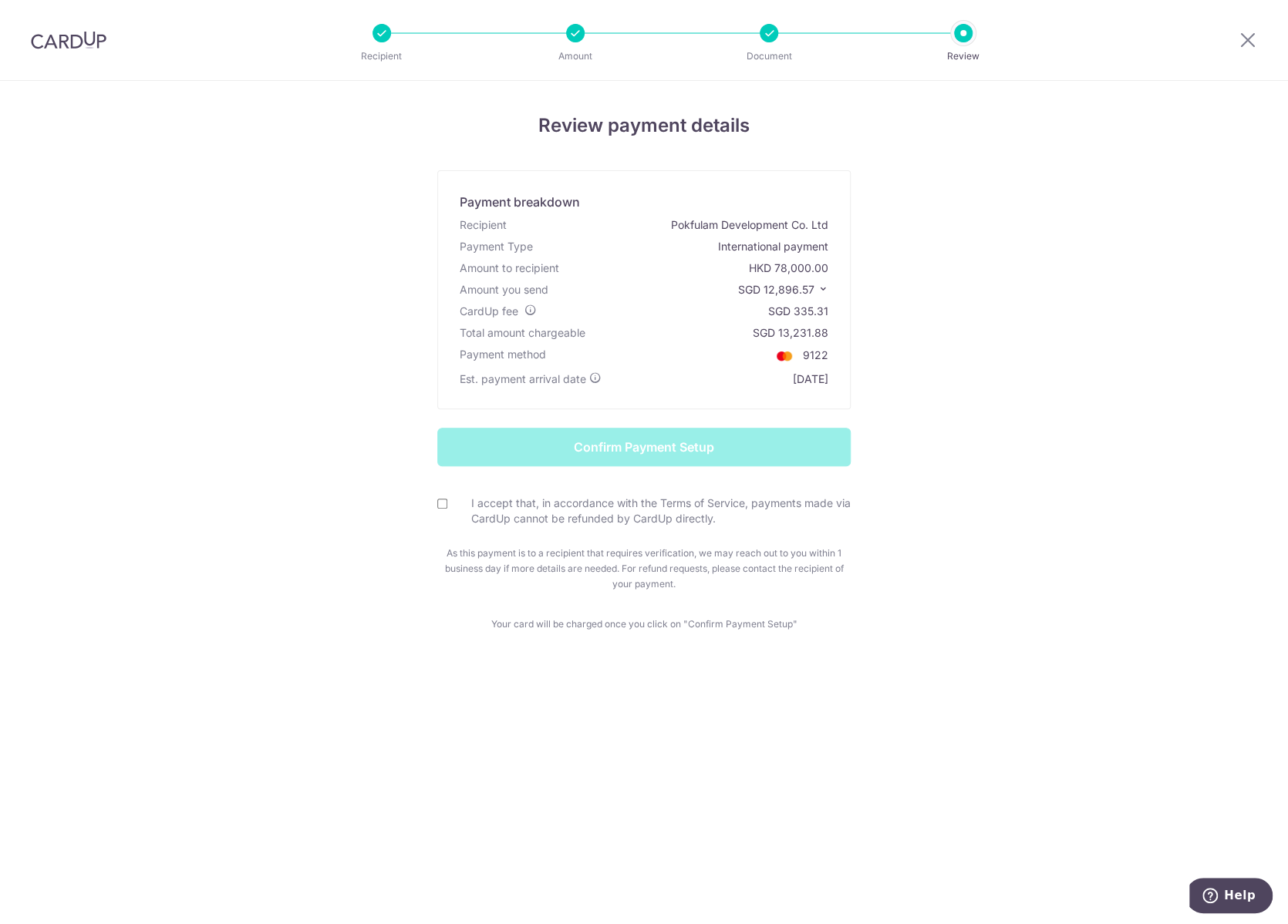
click at [443, 505] on input "I accept that, in accordance with the Terms of Service, payments made via CardU…" at bounding box center [442, 504] width 10 height 10
checkbox input "true"
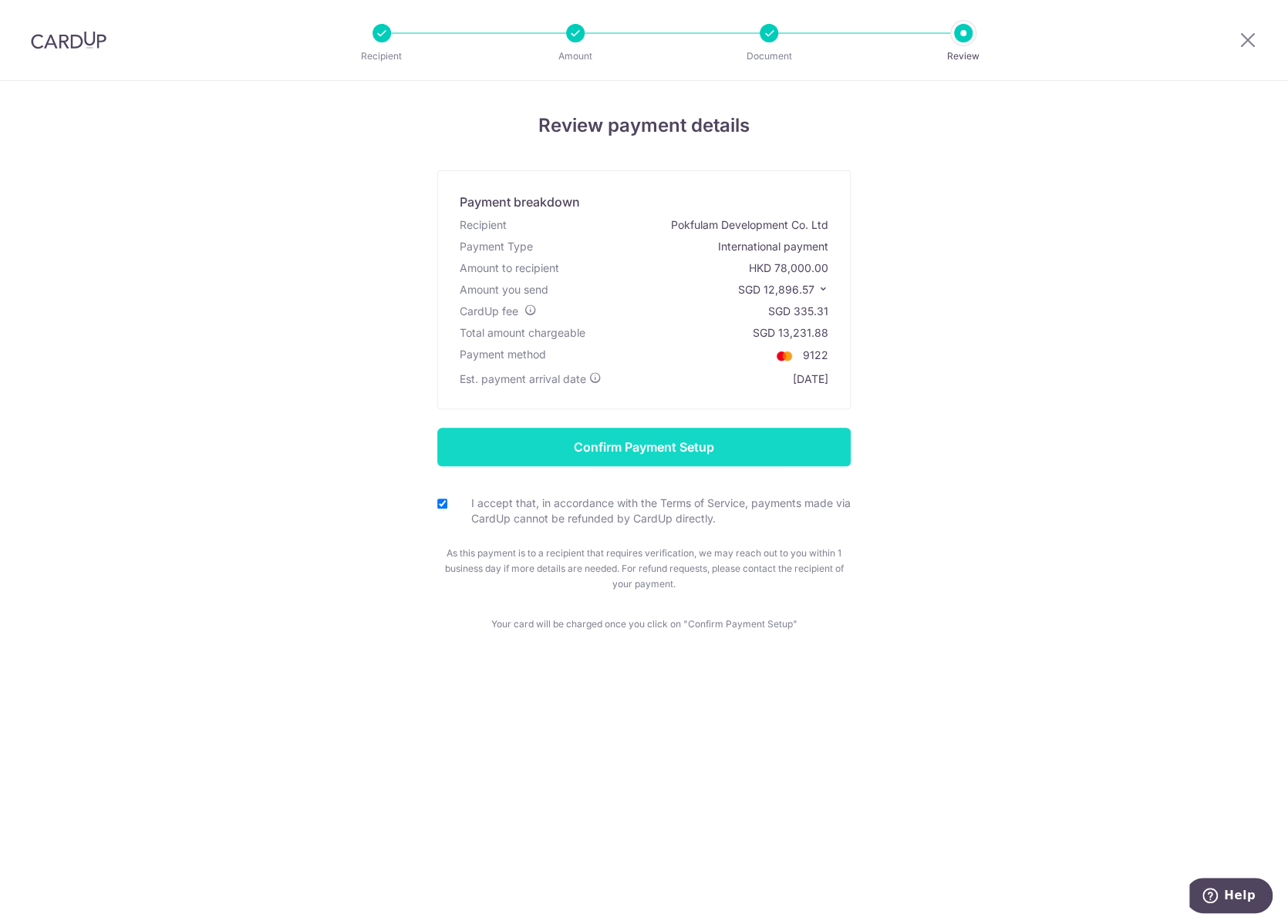
click at [461, 458] on input "Confirm Payment Setup" at bounding box center [644, 446] width 413 height 39
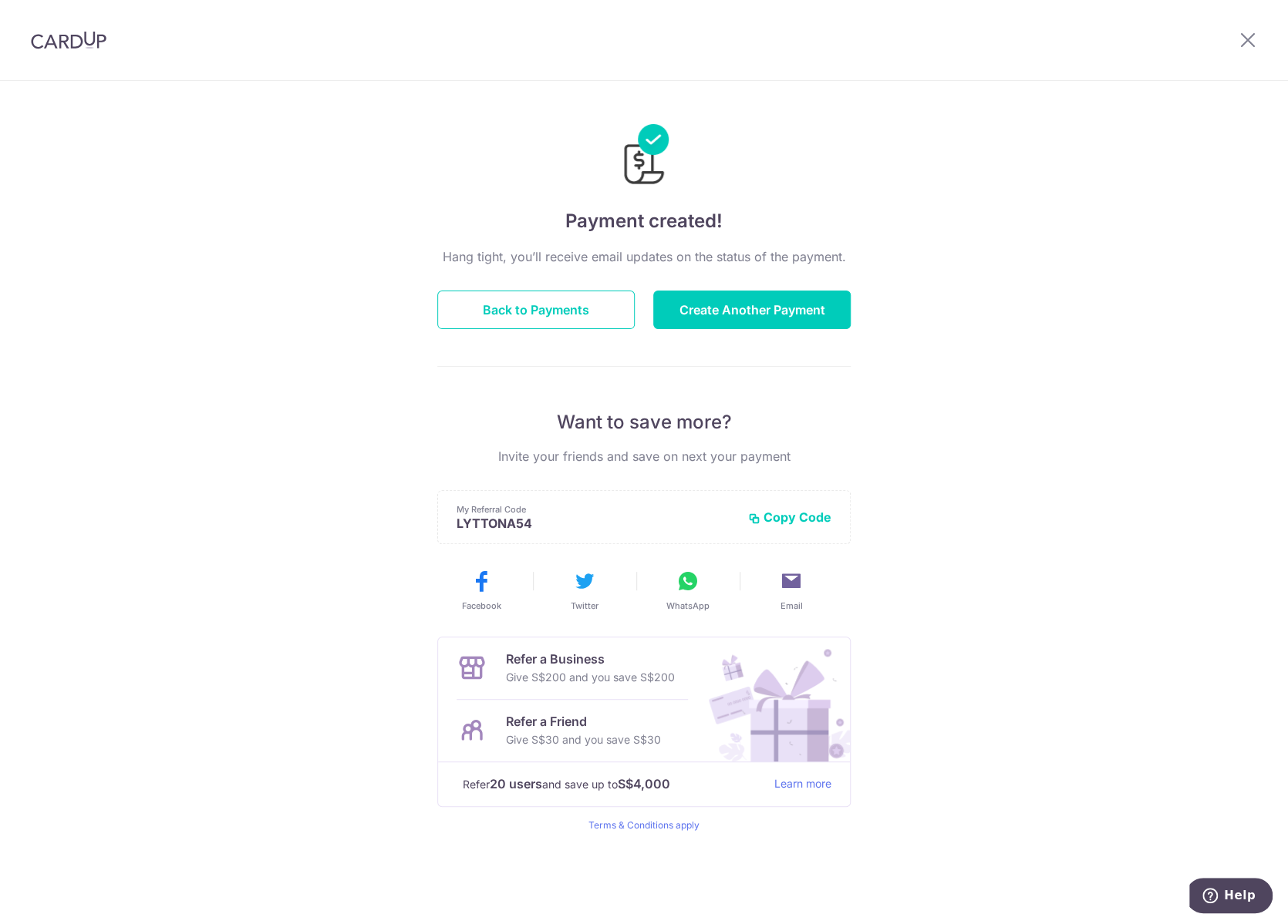
click at [336, 405] on div "Payment created! Hang tight, you’ll receive email updates on the status of the …" at bounding box center [644, 502] width 1288 height 843
click at [1249, 47] on icon at bounding box center [1247, 40] width 19 height 20
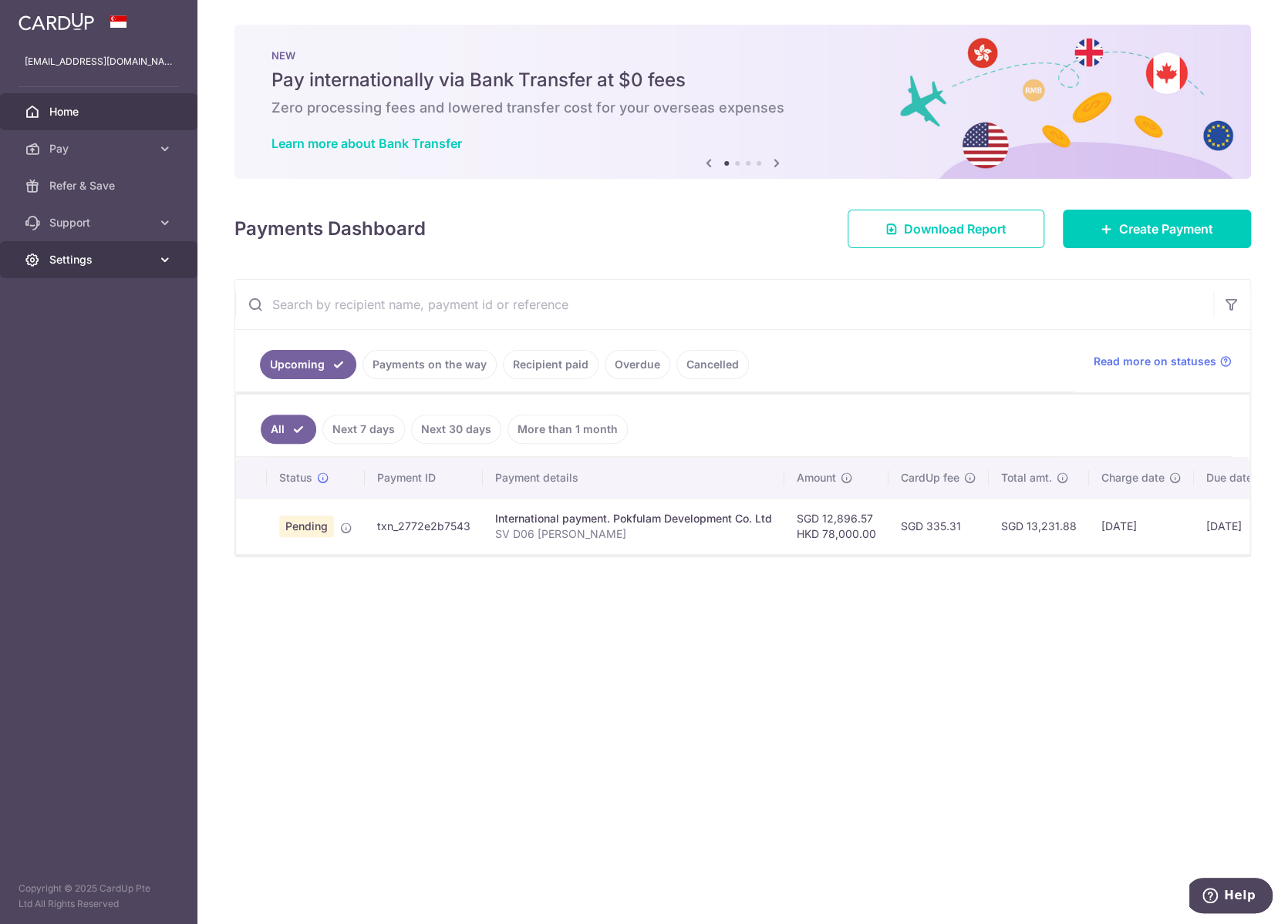
click at [58, 273] on link "Settings" at bounding box center [99, 259] width 197 height 37
click at [74, 345] on link "Logout" at bounding box center [99, 333] width 197 height 37
